Goal: Transaction & Acquisition: Subscribe to service/newsletter

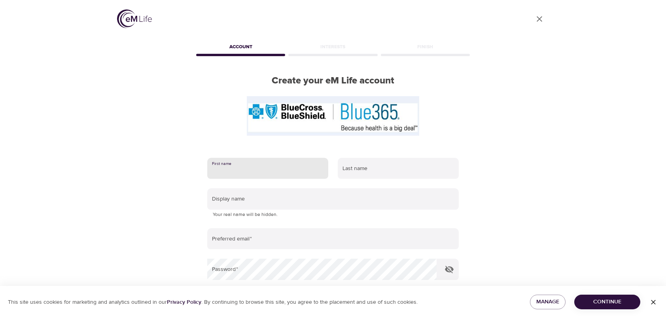
click at [293, 168] on input "text" at bounding box center [267, 168] width 121 height 21
type input "Brittany"
type input "Conklin"
type input "britt.r.conklin@gmail.com"
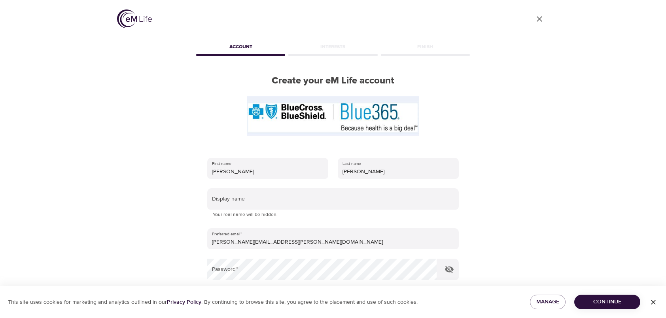
click at [178, 195] on div "User Profile Account Interests Finish Create your eM Life account First name Br…" at bounding box center [333, 159] width 451 height 318
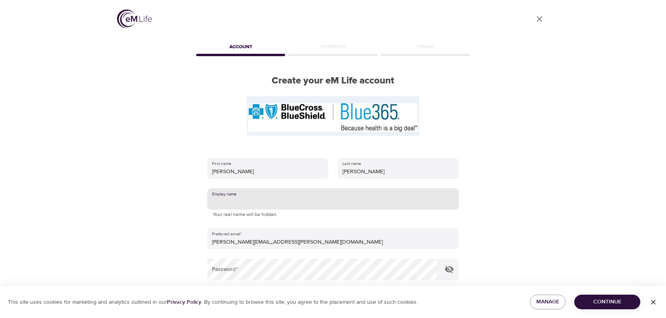
click at [244, 203] on input "text" at bounding box center [333, 198] width 252 height 21
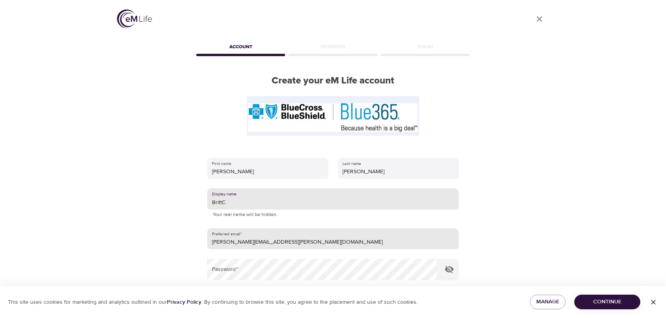
scroll to position [30, 0]
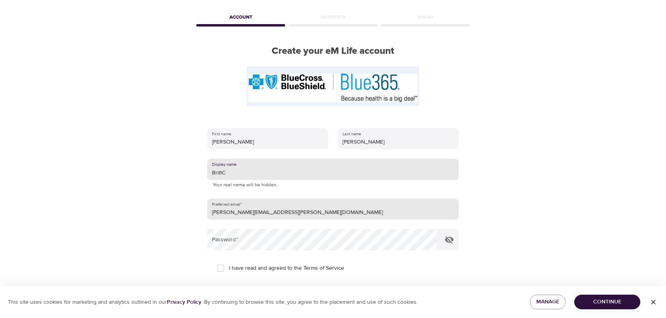
type input "BrittC"
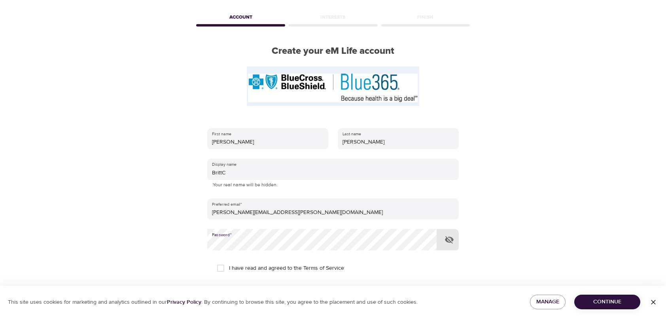
click at [222, 266] on input "I have read and agreed to the Terms of Service" at bounding box center [221, 268] width 17 height 17
checkbox input "true"
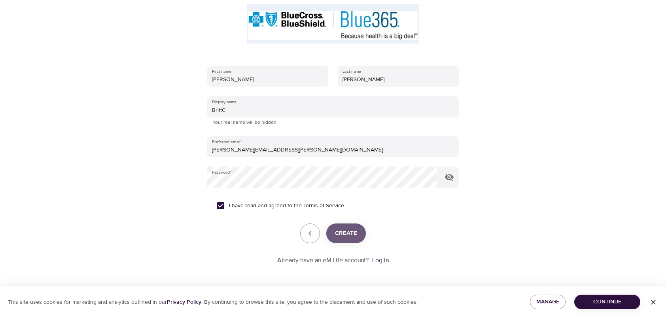
click at [342, 234] on span "Create" at bounding box center [346, 233] width 22 height 10
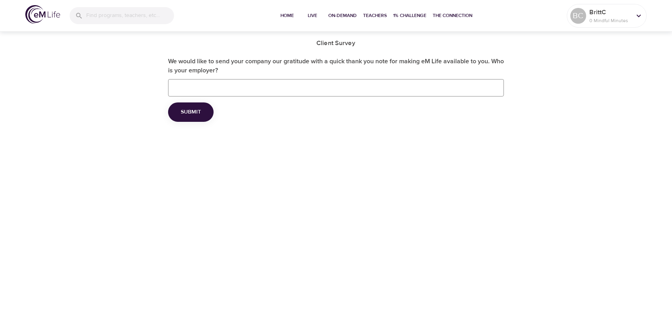
click at [240, 85] on input "We would like to send your company our gratitude with a quick thank you note fo…" at bounding box center [336, 87] width 336 height 17
type input "Transamerica"
click at [200, 114] on span "Submit" at bounding box center [191, 112] width 20 height 10
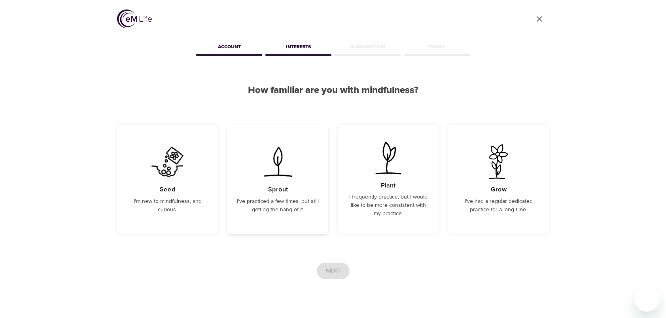
click at [260, 210] on p "I've practiced a few times, but still getting the hang of it." at bounding box center [278, 205] width 82 height 17
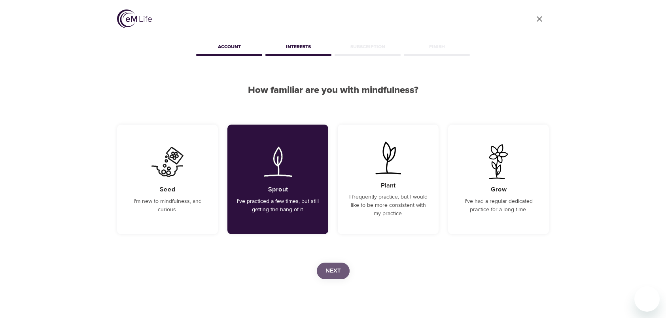
click at [334, 268] on span "Next" at bounding box center [333, 271] width 15 height 10
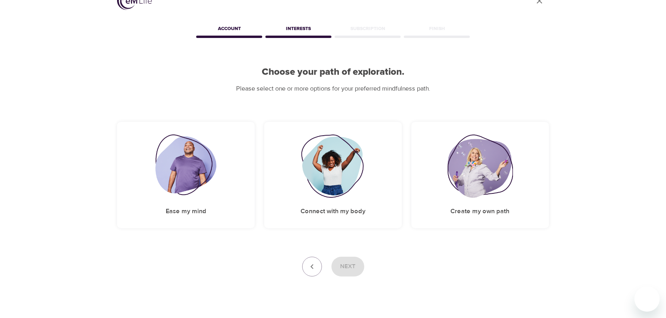
scroll to position [33, 0]
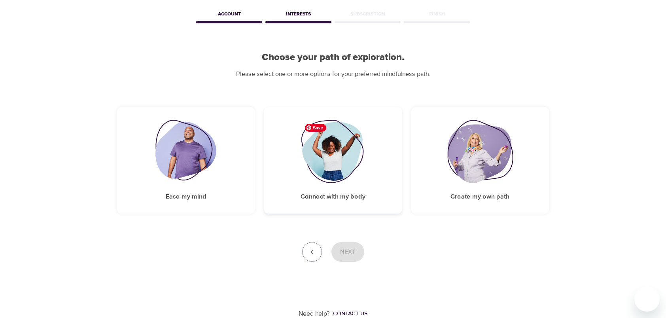
click at [359, 169] on img at bounding box center [333, 151] width 64 height 63
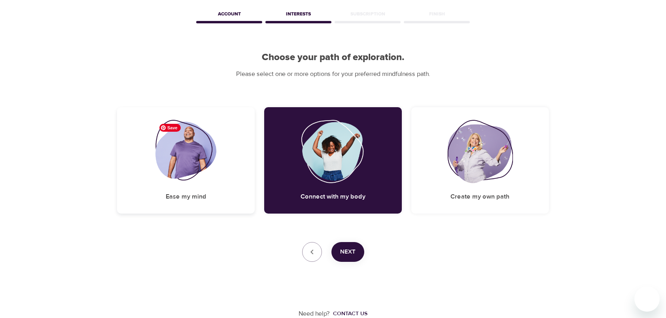
click at [194, 167] on img at bounding box center [186, 151] width 61 height 63
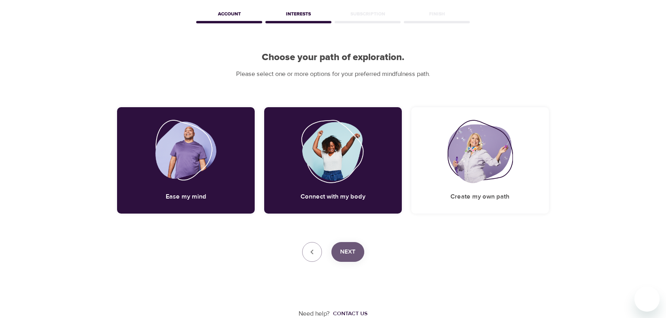
click at [350, 256] on span "Next" at bounding box center [347, 252] width 15 height 10
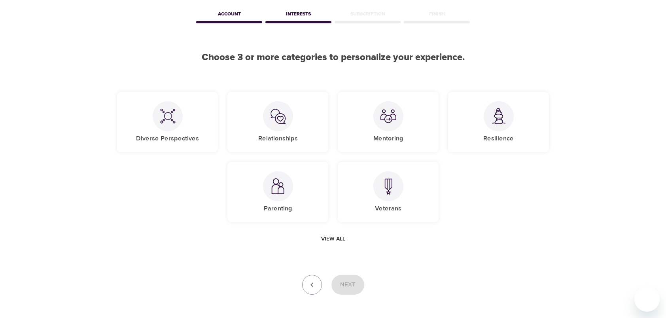
click at [333, 235] on span "View all" at bounding box center [333, 239] width 24 height 10
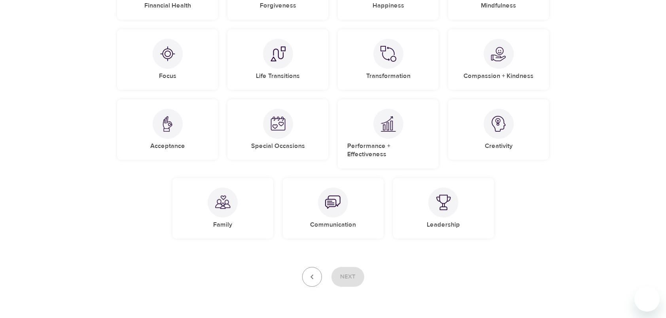
scroll to position [236, 0]
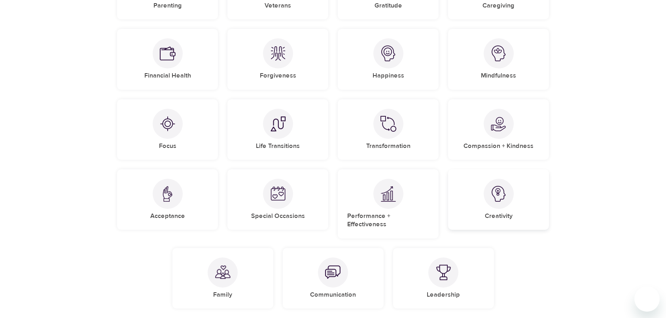
click at [495, 182] on div at bounding box center [499, 194] width 30 height 30
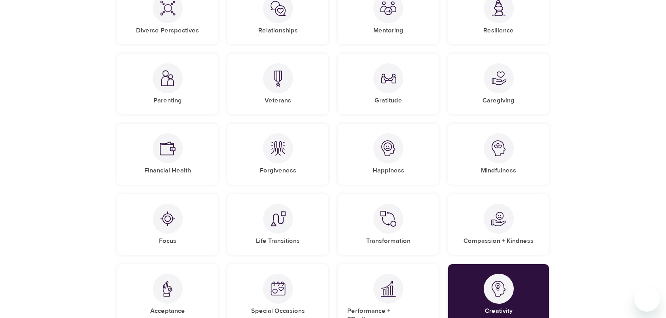
scroll to position [110, 0]
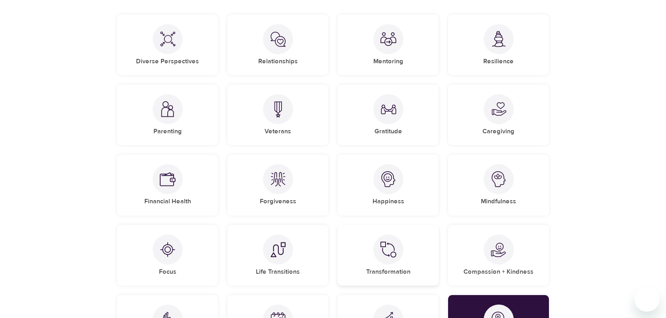
click at [396, 250] on img at bounding box center [389, 250] width 16 height 16
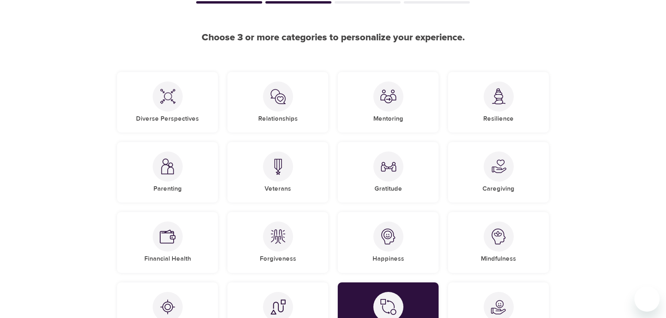
scroll to position [50, 0]
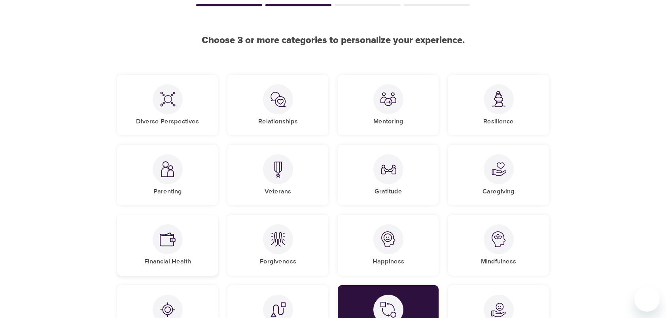
click at [156, 249] on div "Financial Health" at bounding box center [167, 245] width 101 height 61
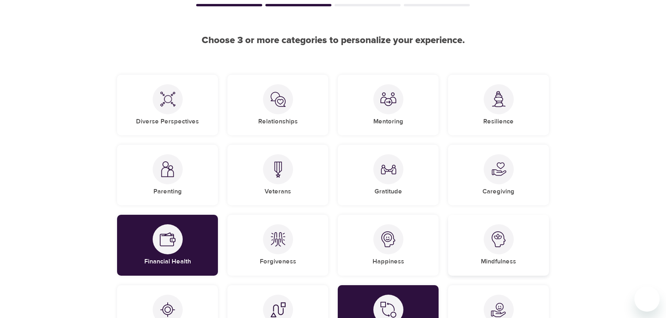
click at [507, 247] on img at bounding box center [499, 240] width 16 height 16
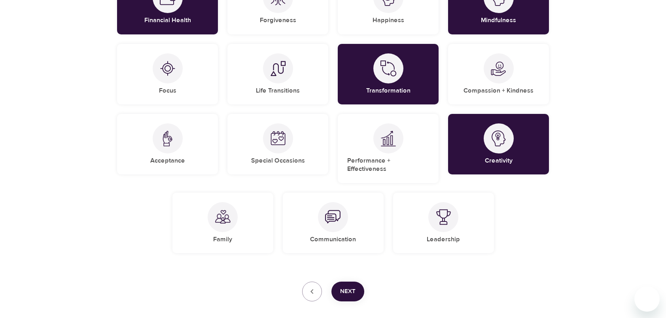
scroll to position [292, 0]
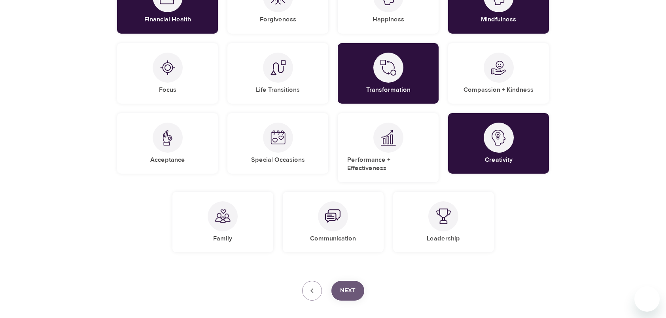
click at [353, 286] on span "Next" at bounding box center [347, 291] width 15 height 10
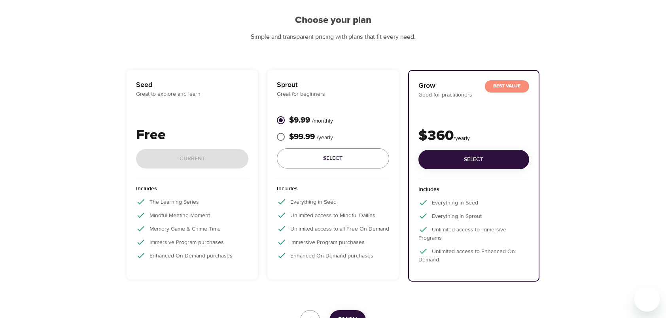
scroll to position [70, 0]
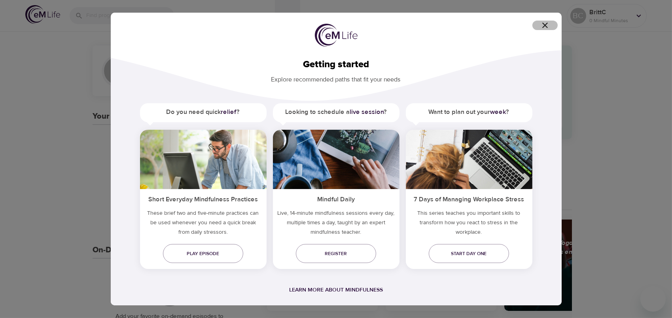
click at [547, 28] on icon "button" at bounding box center [545, 25] width 9 height 9
click at [548, 26] on icon "button" at bounding box center [545, 25] width 9 height 9
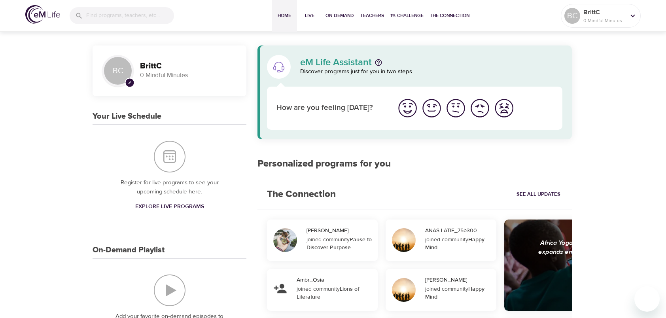
click at [34, 11] on img at bounding box center [42, 14] width 35 height 19
click at [310, 14] on span "Live" at bounding box center [309, 15] width 19 height 8
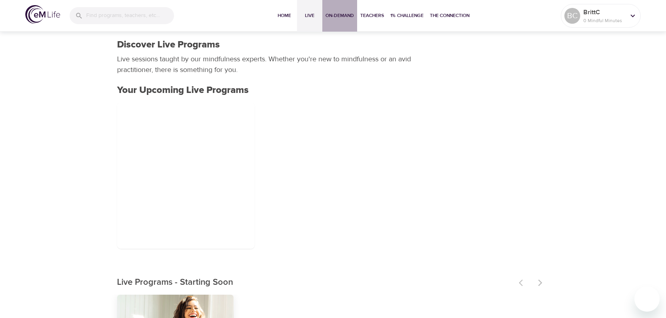
click at [335, 15] on span "On-Demand" at bounding box center [340, 15] width 28 height 8
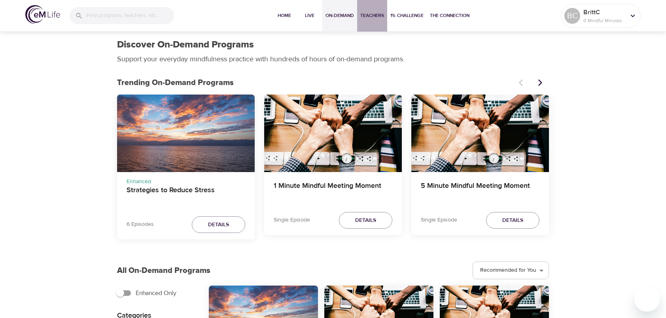
click at [377, 16] on span "Teachers" at bounding box center [373, 15] width 24 height 8
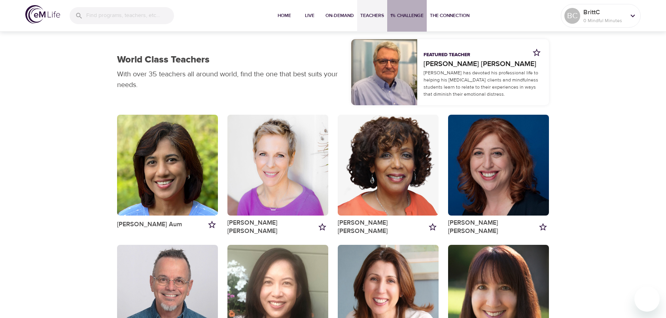
click at [403, 14] on span "1% Challenge" at bounding box center [407, 15] width 33 height 8
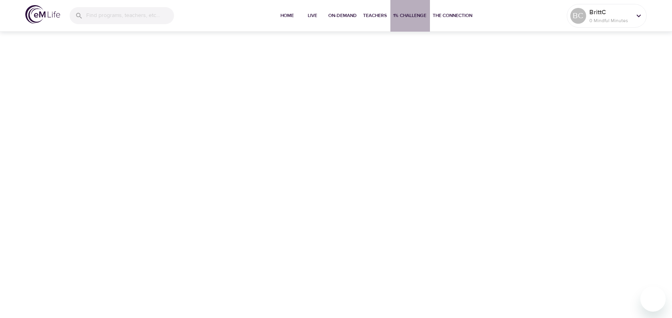
click at [415, 16] on span "1% Challenge" at bounding box center [410, 15] width 33 height 8
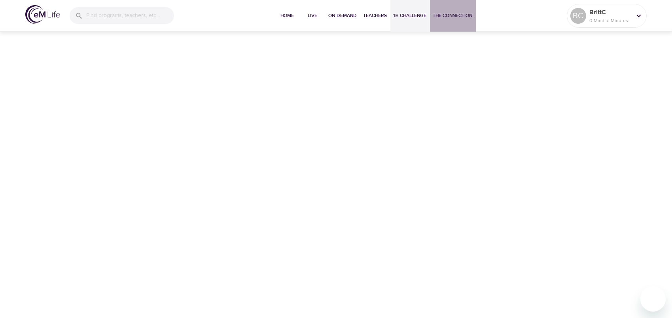
click at [454, 7] on button "The Connection" at bounding box center [453, 16] width 46 height 32
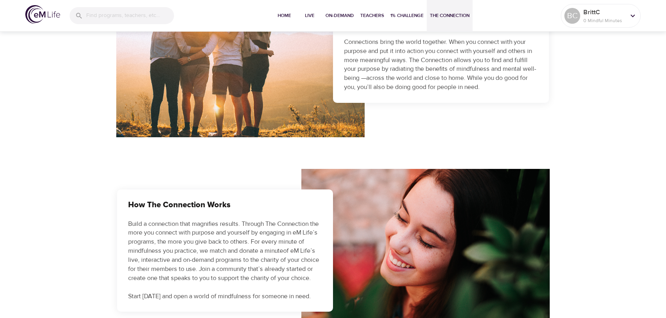
scroll to position [221, 0]
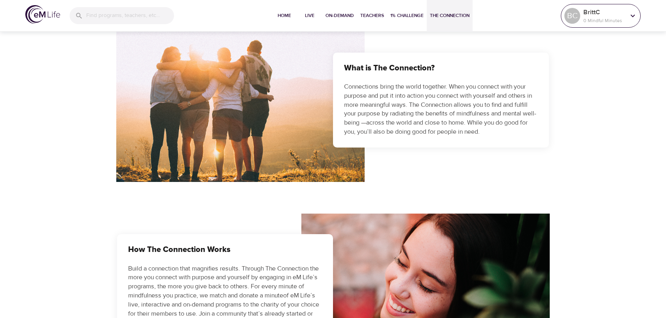
click at [605, 19] on p "0 Mindful Minutes" at bounding box center [605, 20] width 42 height 7
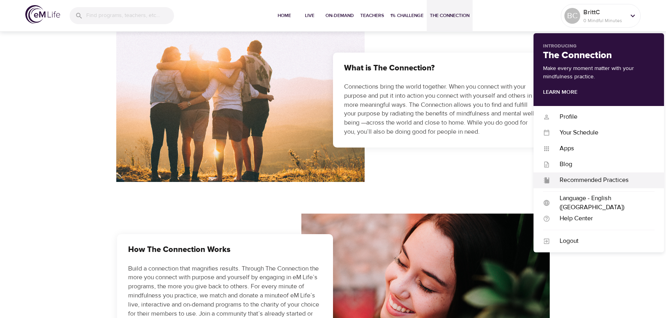
click at [572, 179] on div "Recommended Practices" at bounding box center [602, 180] width 104 height 9
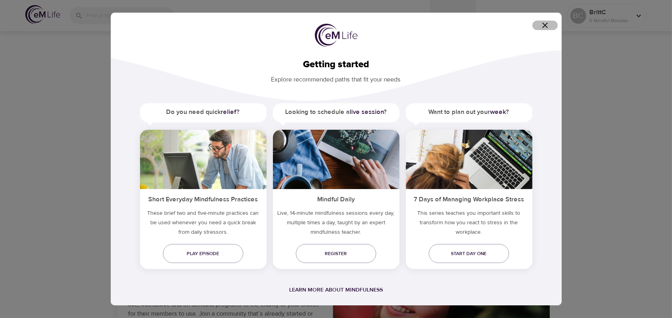
click at [545, 23] on icon "button" at bounding box center [545, 25] width 9 height 9
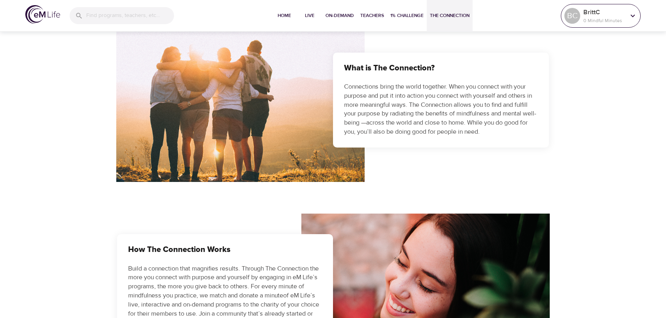
click at [607, 15] on p "BrittC" at bounding box center [605, 12] width 42 height 9
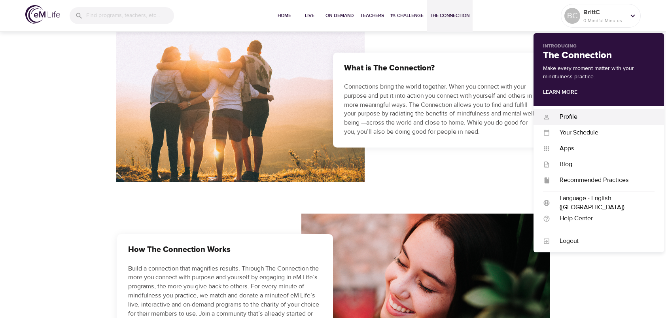
click at [583, 115] on div "Profile" at bounding box center [602, 116] width 104 height 9
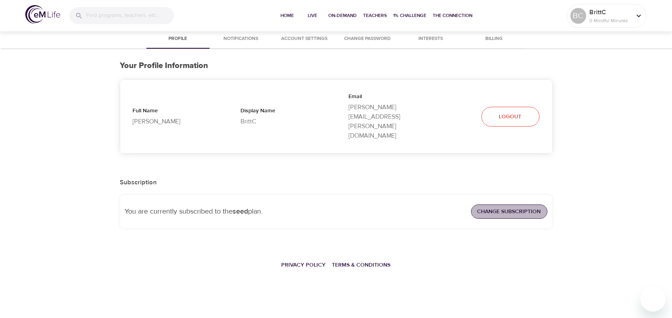
click at [497, 207] on span "Change Subscription" at bounding box center [510, 212] width 64 height 10
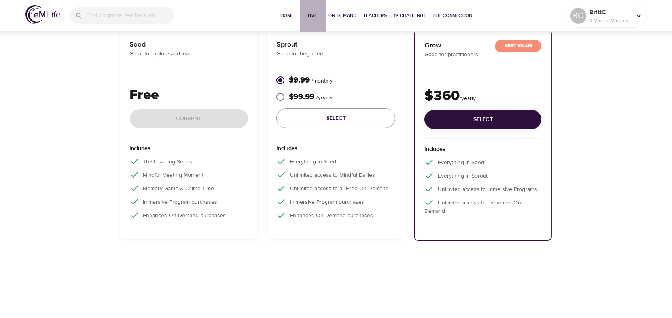
click at [307, 14] on span "Live" at bounding box center [313, 15] width 19 height 8
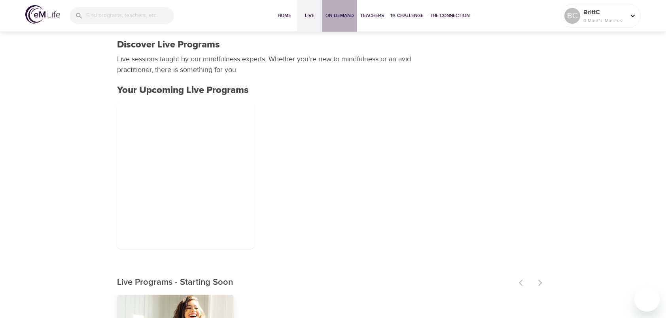
click at [335, 20] on button "On-Demand" at bounding box center [340, 16] width 35 height 32
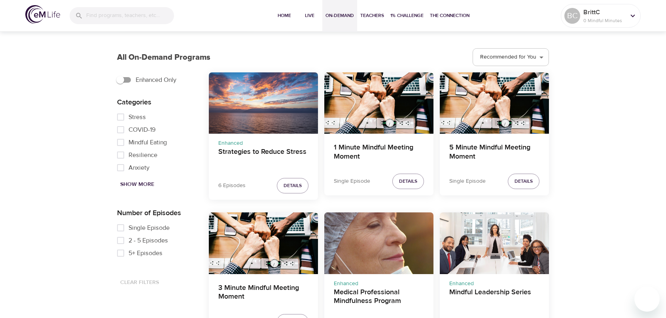
scroll to position [214, 0]
click at [126, 78] on input "Enhanced Only" at bounding box center [120, 79] width 45 height 15
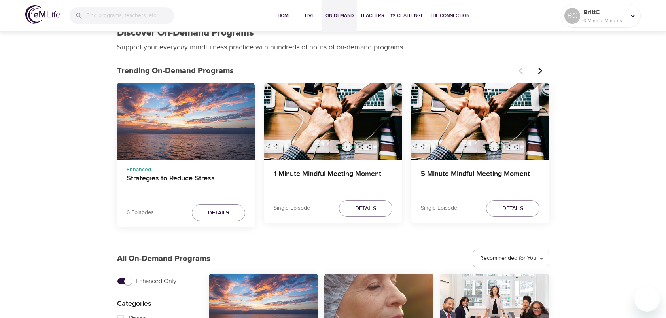
scroll to position [0, 0]
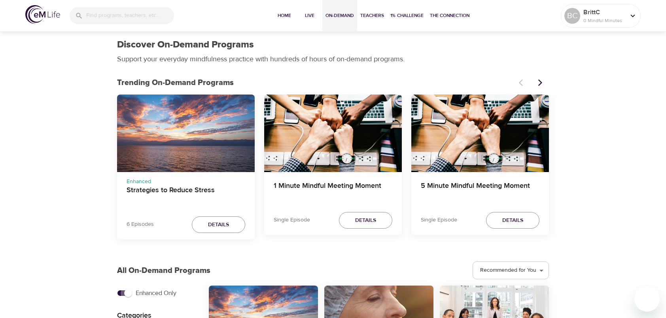
click at [131, 291] on input "Enhanced Only" at bounding box center [128, 293] width 45 height 15
checkbox input "false"
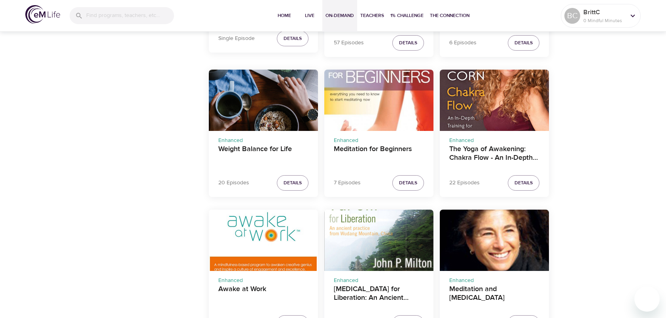
scroll to position [499, 0]
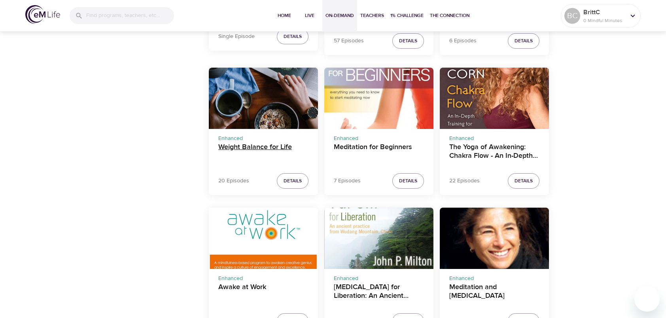
click at [247, 148] on h4 "Weight Balance for Life" at bounding box center [263, 152] width 90 height 19
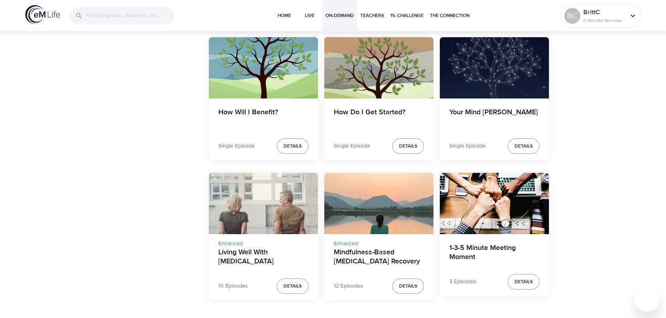
scroll to position [1416, 0]
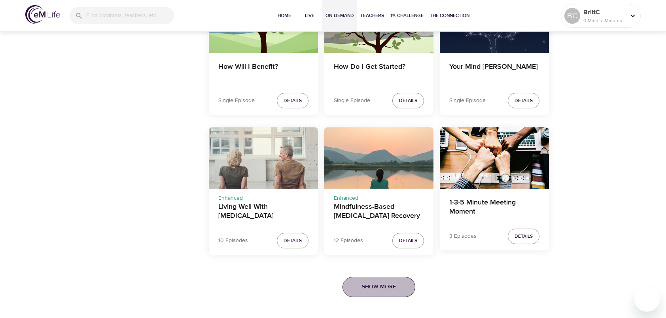
click at [374, 286] on span "Show More" at bounding box center [379, 287] width 34 height 10
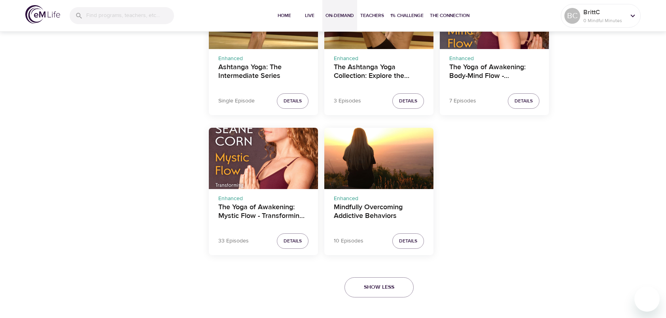
scroll to position [1836, 0]
click at [377, 285] on span "Show Less" at bounding box center [379, 288] width 30 height 10
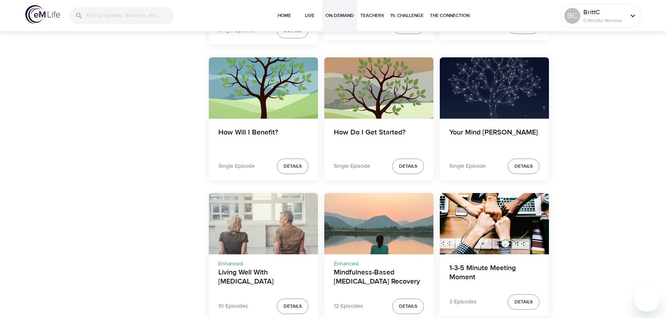
scroll to position [1416, 0]
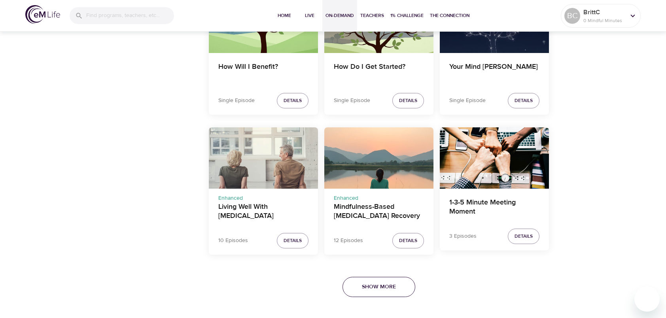
click at [372, 288] on span "Show More" at bounding box center [379, 287] width 34 height 10
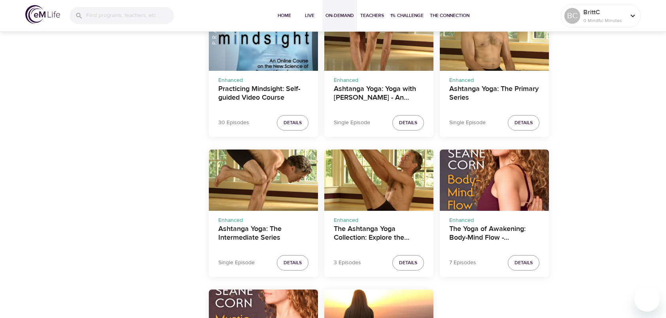
scroll to position [1836, 0]
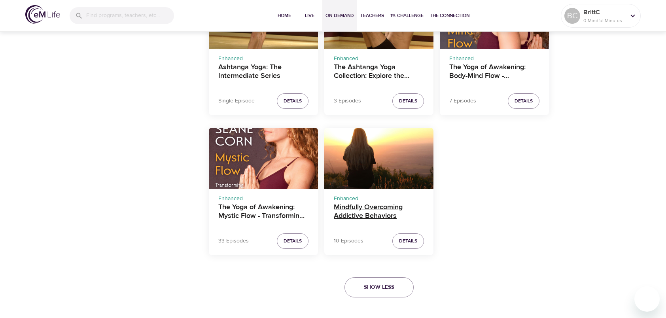
click at [366, 203] on h4 "Mindfully Overcoming Addictive Behaviors" at bounding box center [379, 212] width 90 height 19
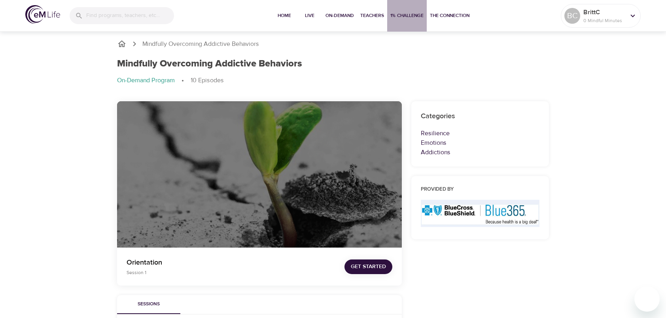
click at [401, 14] on span "1% Challenge" at bounding box center [407, 15] width 33 height 8
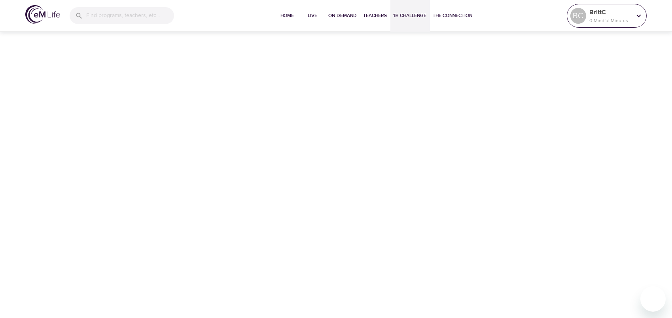
click at [605, 16] on p "BrittC" at bounding box center [611, 12] width 42 height 9
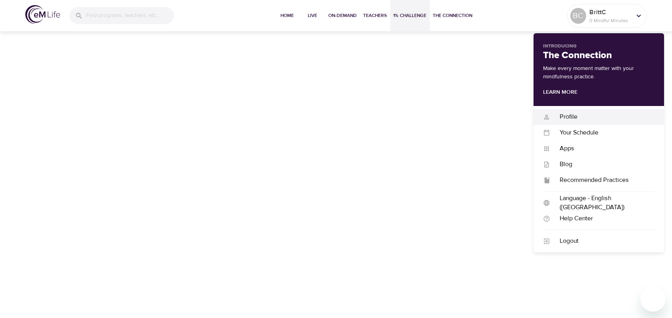
click at [591, 117] on div "Profile" at bounding box center [602, 116] width 104 height 9
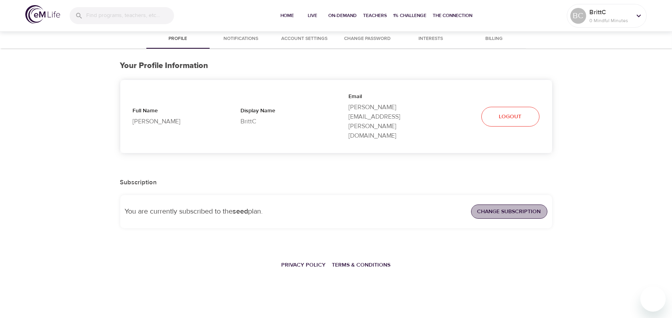
click at [508, 207] on span "Change Subscription" at bounding box center [510, 212] width 64 height 10
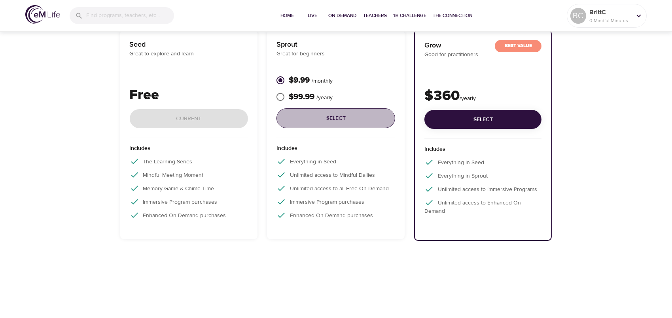
click at [350, 121] on span "Select" at bounding box center [336, 119] width 106 height 10
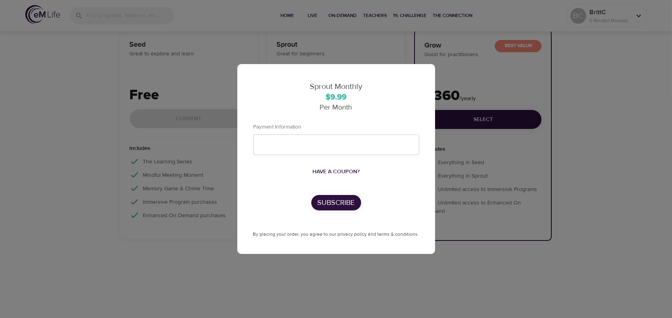
click at [398, 59] on div "Sprout Monthly $9.99 Per Month Payment Information Have a coupon? Subscribe By …" at bounding box center [336, 159] width 672 height 318
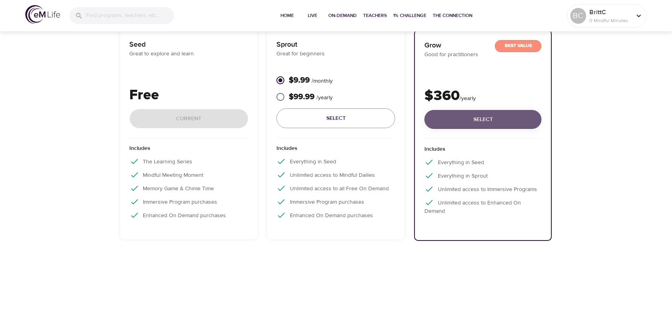
click at [465, 121] on span "Select" at bounding box center [483, 120] width 104 height 10
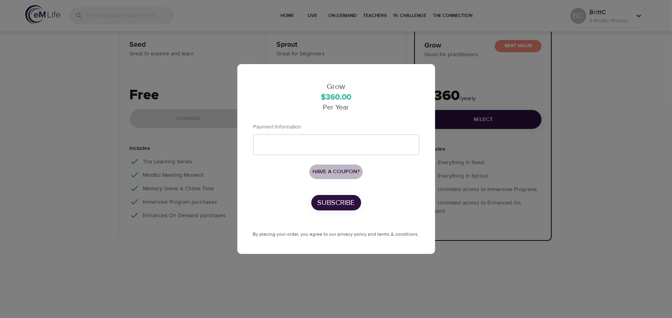
click at [336, 172] on span "Have a coupon?" at bounding box center [336, 172] width 47 height 10
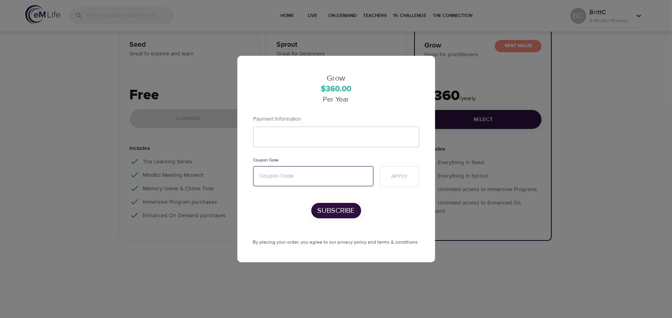
click at [309, 173] on input "text" at bounding box center [313, 176] width 120 height 20
type input "mentalhealth"
click at [399, 182] on button "Apply" at bounding box center [400, 176] width 40 height 21
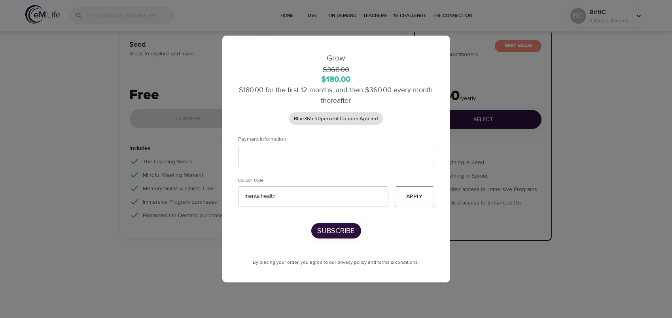
click at [483, 131] on div "Grow $360.00 $180.00 $180.00 for the first 12 months, and then $360.00 every mo…" at bounding box center [336, 159] width 672 height 318
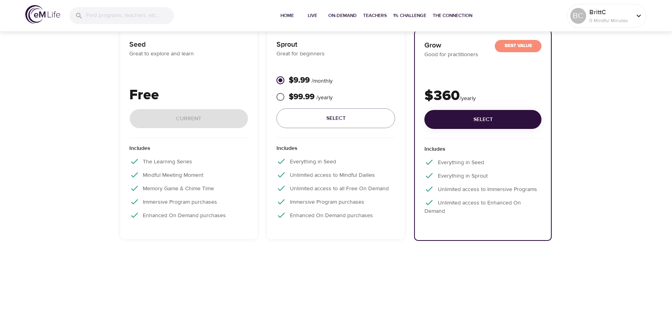
click at [323, 98] on span "/ yearly" at bounding box center [325, 97] width 16 height 7
click at [289, 98] on input "$99.99 / yearly" at bounding box center [280, 97] width 17 height 17
radio input "true"
click at [279, 79] on input "$9.99 / monthly" at bounding box center [280, 80] width 17 height 17
radio input "true"
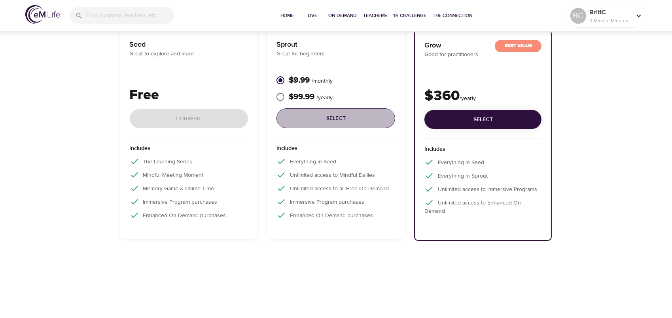
click at [328, 118] on span "Select" at bounding box center [336, 119] width 106 height 10
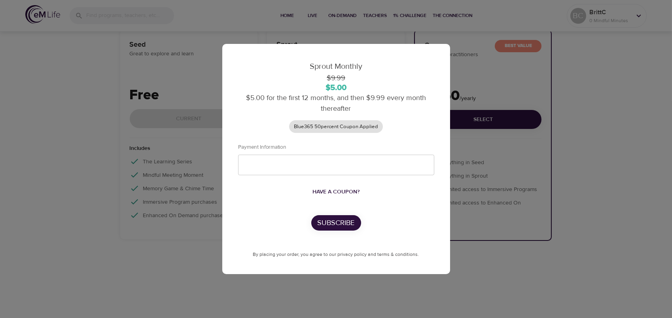
click at [326, 190] on span "Have a coupon?" at bounding box center [336, 192] width 47 height 10
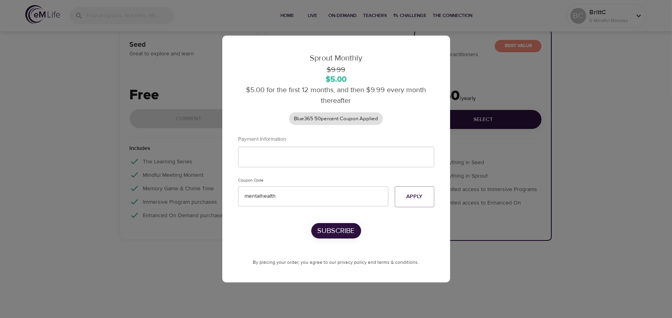
click at [452, 69] on div "Sprout Monthly $9.99 $5.00 $5.00 for the first 12 months, and then $9.99 every …" at bounding box center [336, 159] width 672 height 318
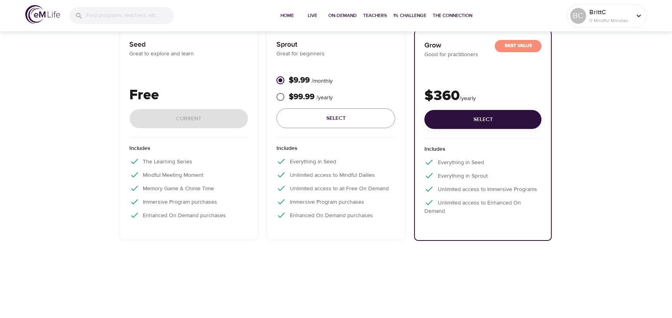
click at [306, 95] on p "$99.99 / yearly" at bounding box center [311, 97] width 44 height 12
click at [289, 95] on input "$99.99 / yearly" at bounding box center [280, 97] width 17 height 17
radio input "true"
click at [338, 15] on span "On-Demand" at bounding box center [343, 15] width 28 height 8
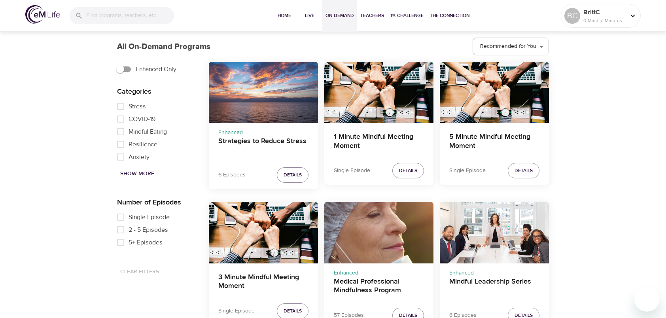
scroll to position [226, 0]
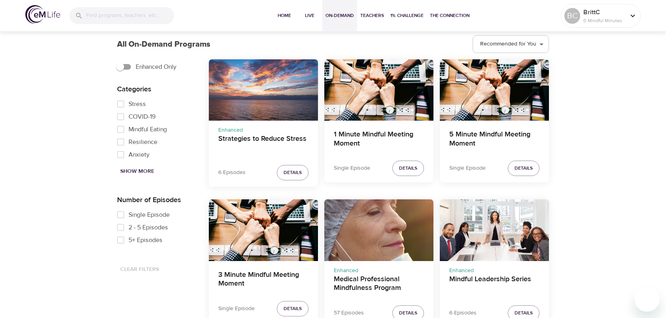
click at [133, 130] on span "Mindful Eating" at bounding box center [148, 129] width 38 height 9
click at [129, 130] on input "Mindful Eating" at bounding box center [121, 129] width 16 height 13
checkbox input "true"
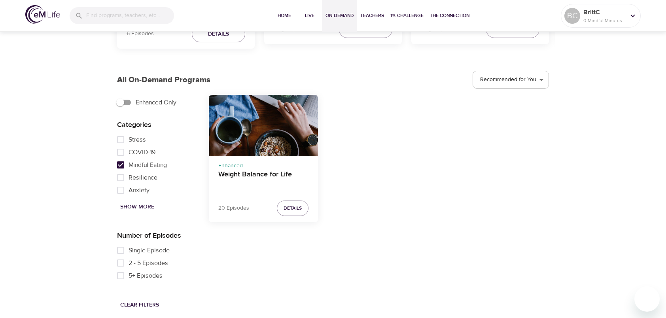
scroll to position [0, 0]
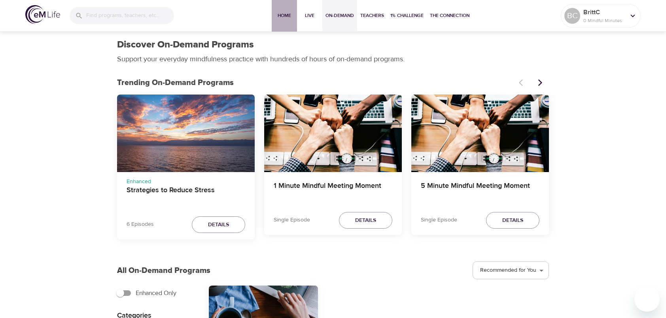
click at [287, 21] on button "Home" at bounding box center [284, 16] width 25 height 32
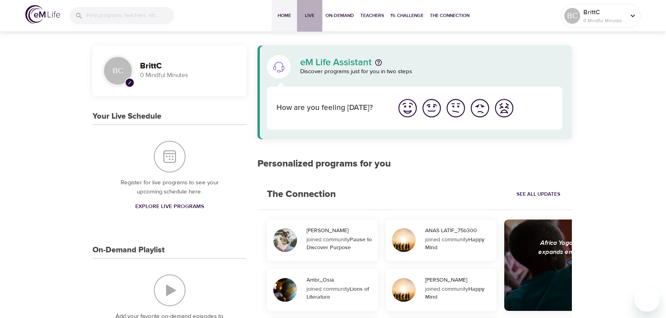
click at [309, 17] on span "Live" at bounding box center [309, 15] width 19 height 8
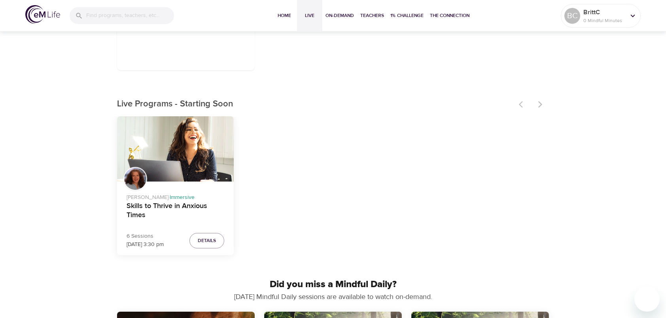
scroll to position [8, 0]
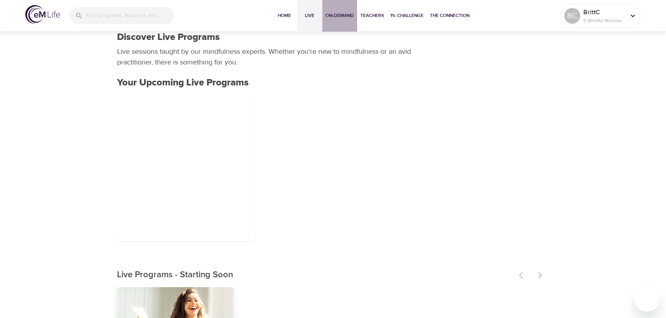
click at [353, 12] on span "On-Demand" at bounding box center [340, 15] width 28 height 8
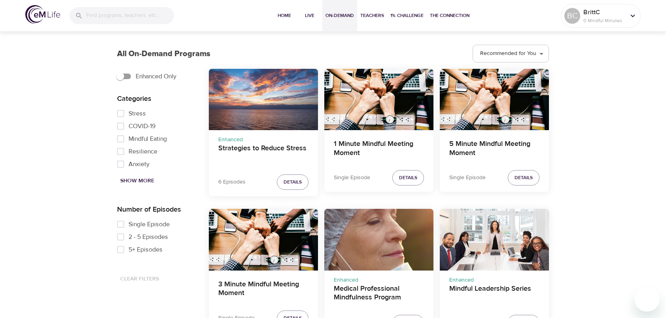
scroll to position [231, 0]
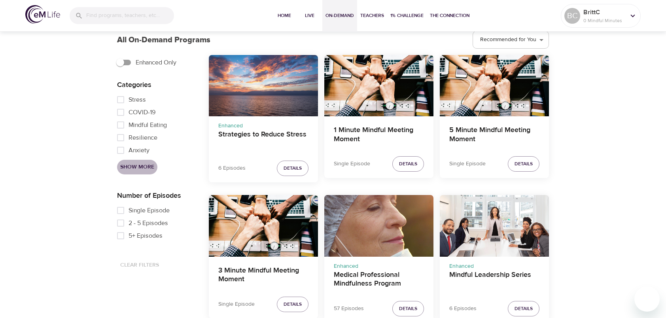
click at [135, 167] on span "Show More" at bounding box center [137, 167] width 34 height 10
click at [147, 133] on span "Financial Health" at bounding box center [151, 131] width 44 height 9
click at [129, 133] on input "Financial Health" at bounding box center [121, 131] width 16 height 13
checkbox input "true"
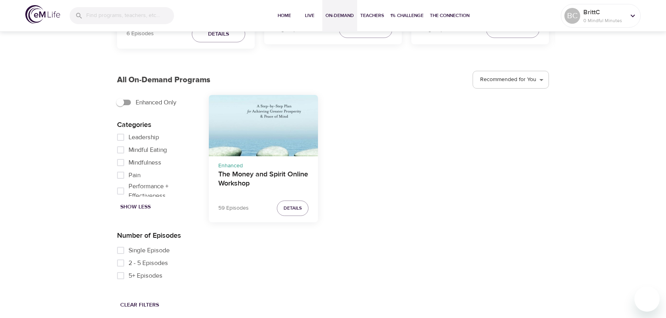
scroll to position [155, 0]
click at [159, 148] on span "Mindful Eating" at bounding box center [148, 148] width 38 height 9
click at [129, 148] on input "Mindful Eating" at bounding box center [121, 149] width 16 height 13
checkbox input "true"
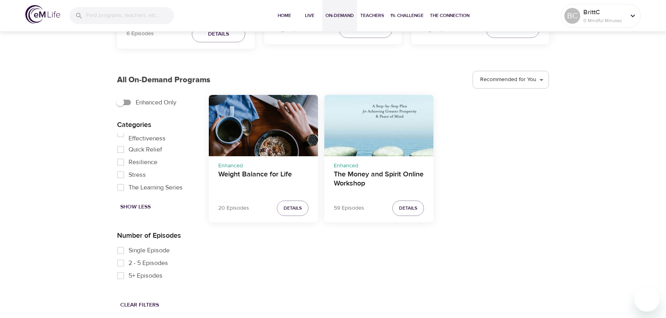
scroll to position [234, 0]
click at [161, 161] on span "The Learning Series" at bounding box center [156, 164] width 54 height 9
click at [129, 161] on input "The Learning Series" at bounding box center [121, 165] width 16 height 13
checkbox input "true"
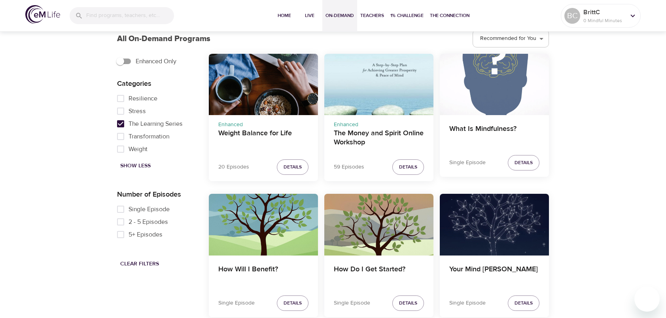
scroll to position [233, 0]
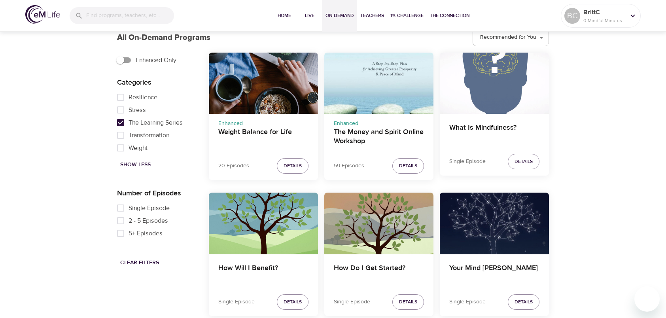
click at [142, 146] on span "Weight" at bounding box center [138, 147] width 19 height 9
click at [129, 146] on input "Weight" at bounding box center [121, 148] width 16 height 13
checkbox input "true"
